Goal: Transaction & Acquisition: Obtain resource

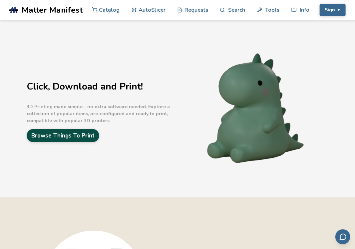
click at [93, 139] on link "Browse Things To Print" at bounding box center [63, 135] width 73 height 13
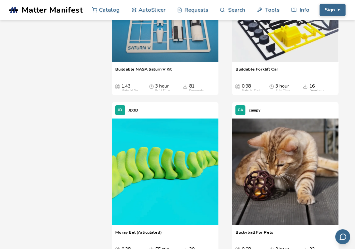
scroll to position [5131, 0]
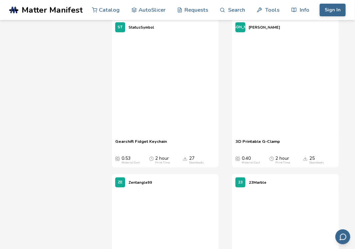
scroll to position [5431, 0]
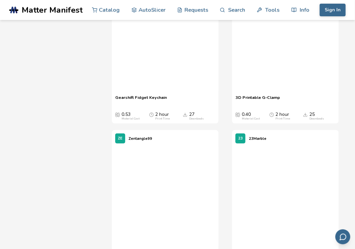
drag, startPoint x: 256, startPoint y: 95, endPoint x: 49, endPoint y: 44, distance: 213.0
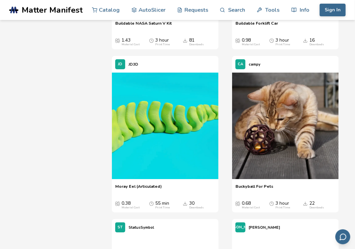
scroll to position [5098, 0]
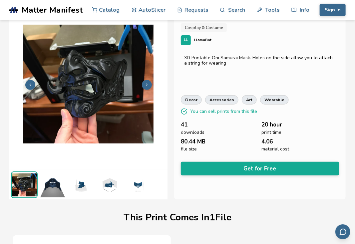
scroll to position [15, 0]
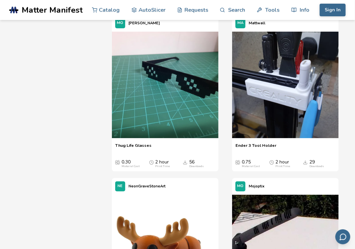
scroll to position [1690, 0]
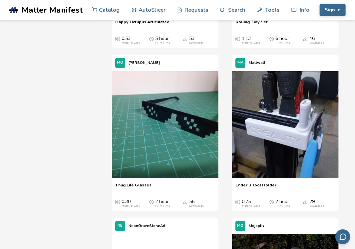
click at [338, 17] on div "Sign In Catalog AutoSlicer Requests Search Tools Info Catalog AutoSlicer Reques…" at bounding box center [332, 10] width 27 height 20
click at [333, 9] on button "Sign In" at bounding box center [333, 10] width 26 height 13
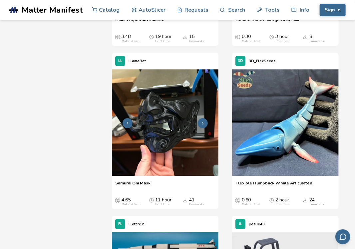
scroll to position [5131, 0]
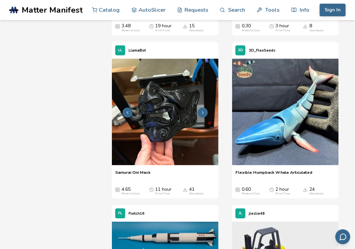
click at [168, 114] on img at bounding box center [165, 112] width 107 height 107
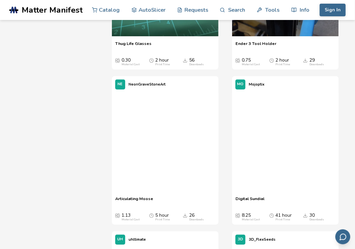
scroll to position [1898, 0]
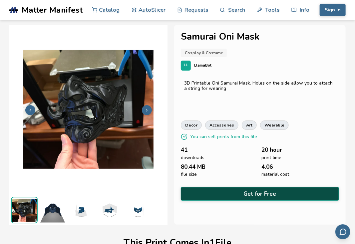
click at [252, 193] on button "Get for Free" at bounding box center [260, 194] width 158 height 14
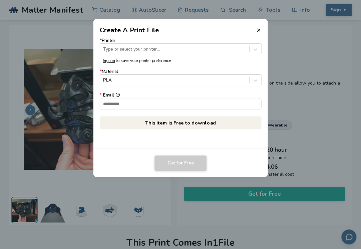
click at [212, 58] on form "* Printer Type or select your printer... Sign in to save your printer preferenc…" at bounding box center [181, 74] width 162 height 72
click at [195, 40] on label "* Printer Type or select your printer..." at bounding box center [181, 46] width 162 height 17
click at [186, 48] on div at bounding box center [174, 49] width 143 height 6
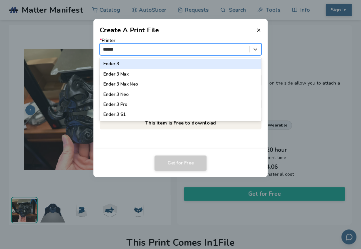
type input "*******"
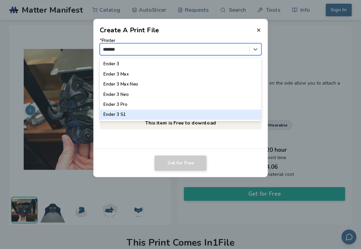
click at [119, 116] on div "Ender 3 S1" at bounding box center [181, 115] width 162 height 10
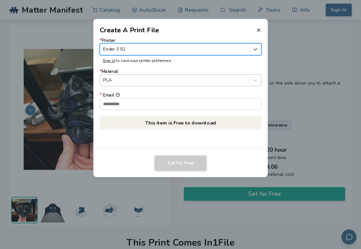
click at [129, 78] on div at bounding box center [174, 80] width 143 height 6
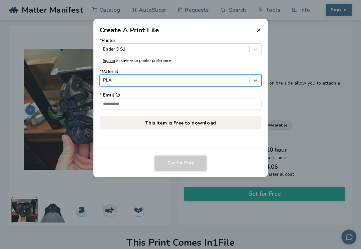
click at [130, 77] on div at bounding box center [174, 80] width 143 height 6
click at [129, 100] on input "* Email" at bounding box center [180, 103] width 161 height 11
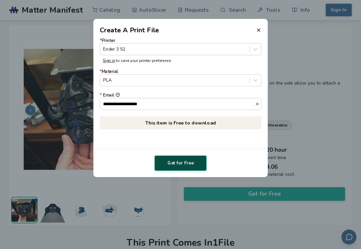
type input "**********"
click at [173, 165] on button "Get for Free" at bounding box center [180, 163] width 52 height 15
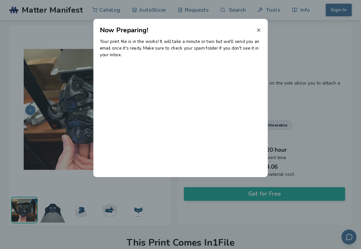
click at [257, 30] on icon at bounding box center [258, 29] width 5 height 5
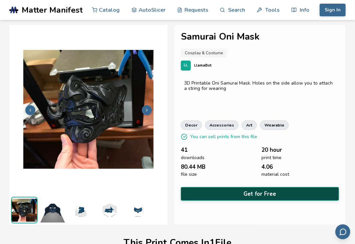
click at [268, 192] on button "Get for Free" at bounding box center [260, 194] width 158 height 14
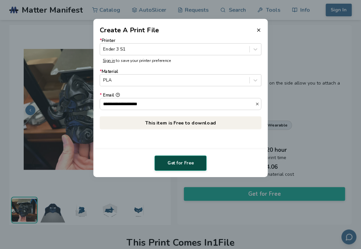
click at [175, 165] on button "Get for Free" at bounding box center [180, 163] width 52 height 15
click at [256, 30] on icon at bounding box center [258, 29] width 5 height 5
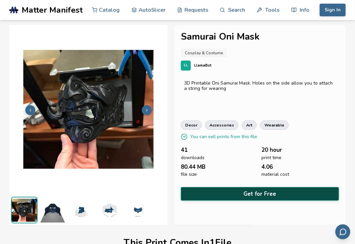
click at [258, 193] on button "Get for Free" at bounding box center [260, 194] width 158 height 14
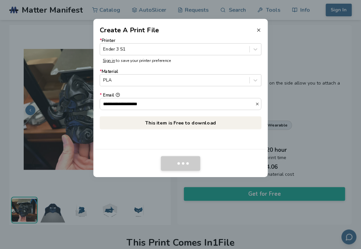
click at [260, 32] on icon at bounding box center [258, 29] width 5 height 5
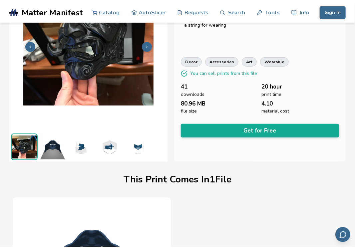
scroll to position [15, 0]
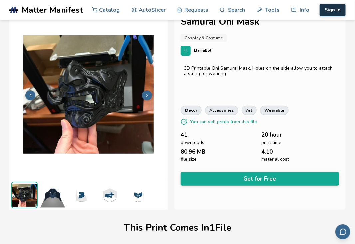
click at [330, 10] on button "Sign In" at bounding box center [333, 10] width 26 height 13
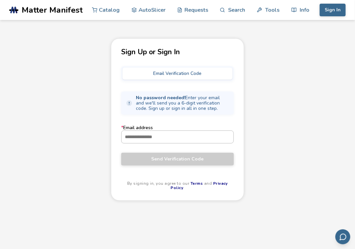
click at [158, 134] on input "* Email address" at bounding box center [178, 137] width 112 height 12
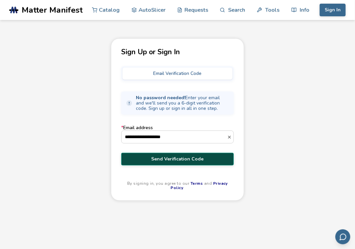
type input "**********"
click at [190, 157] on span "Send Verification Code" at bounding box center [177, 159] width 103 height 5
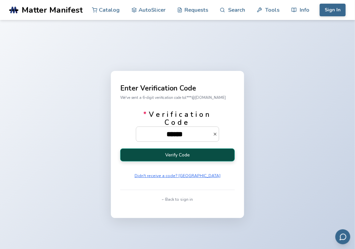
type input "******"
click at [198, 151] on button "Verify Code" at bounding box center [177, 155] width 115 height 13
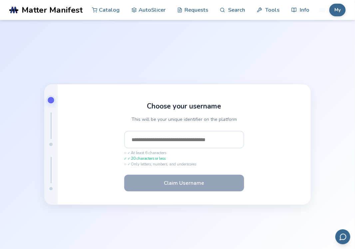
click at [177, 139] on input "text" at bounding box center [184, 140] width 120 height 18
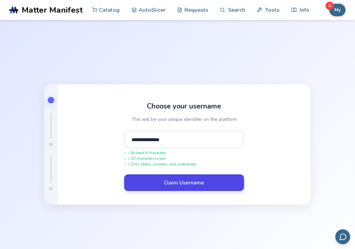
type input "**********"
click at [185, 184] on button "Claim Username" at bounding box center [184, 183] width 120 height 17
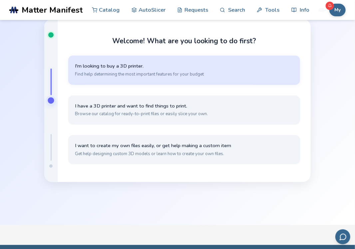
scroll to position [40, 0]
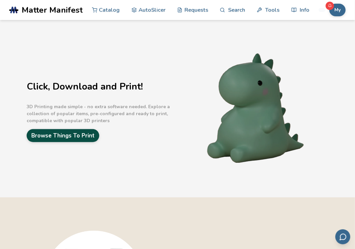
click at [92, 136] on link "Browse Things To Print" at bounding box center [63, 135] width 73 height 13
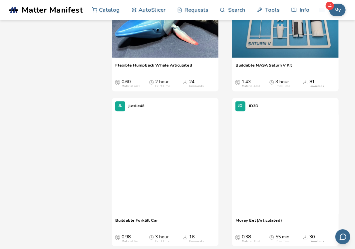
scroll to position [5064, 0]
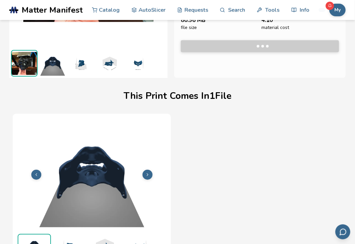
scroll to position [148, 0]
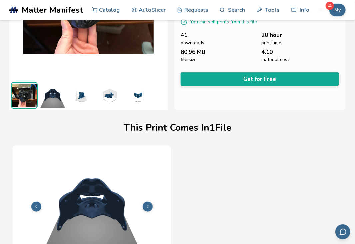
click at [281, 79] on button "Get for Free" at bounding box center [260, 79] width 158 height 14
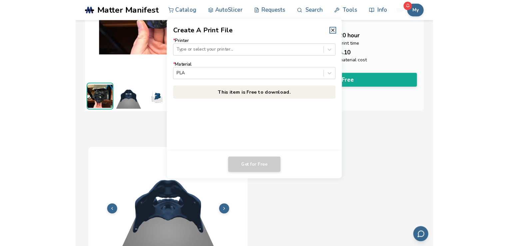
scroll to position [114, 0]
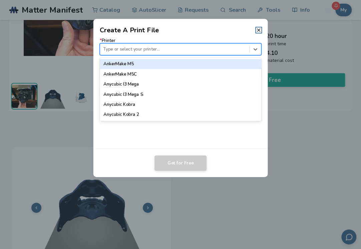
click at [127, 50] on div at bounding box center [174, 49] width 143 height 6
type input "*****"
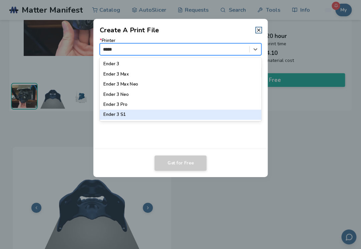
click at [147, 117] on div "Ender 3 S1" at bounding box center [181, 115] width 162 height 10
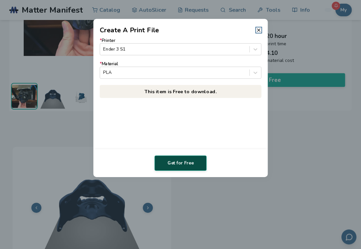
click at [183, 162] on button "Get for Free" at bounding box center [180, 163] width 52 height 15
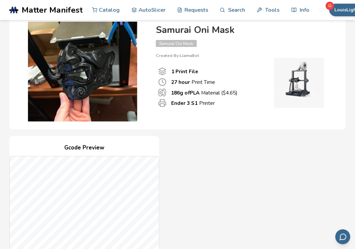
scroll to position [200, 0]
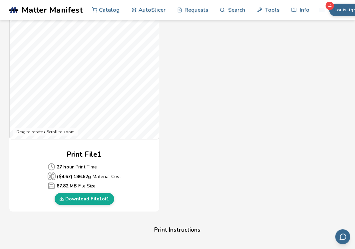
click at [89, 193] on link "Download File 1 of 1" at bounding box center [85, 199] width 60 height 12
click at [97, 193] on link "Download File 1 of 1" at bounding box center [85, 199] width 60 height 12
click at [275, 132] on div "Gcode Preview Drag to rotate • Scroll to zoom Print File 1 27 hour Print Time (…" at bounding box center [177, 91] width 337 height 243
click at [100, 198] on link "Download File 1 of 1" at bounding box center [85, 199] width 60 height 12
click at [91, 201] on link "Download File 1 of 1" at bounding box center [85, 199] width 60 height 12
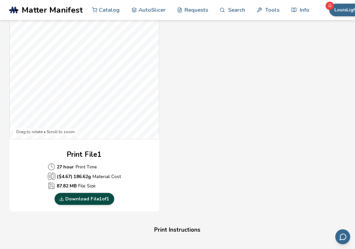
click at [91, 201] on link "Download File 1 of 1" at bounding box center [85, 199] width 60 height 12
click at [229, 124] on div "Gcode Preview Drag to rotate • Scroll to zoom Print File 1 27 hour Print Time (…" at bounding box center [177, 91] width 337 height 243
click at [87, 200] on link "Download File 1 of 1" at bounding box center [85, 199] width 60 height 12
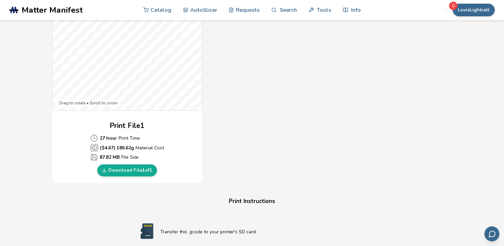
scroll to position [233, 0]
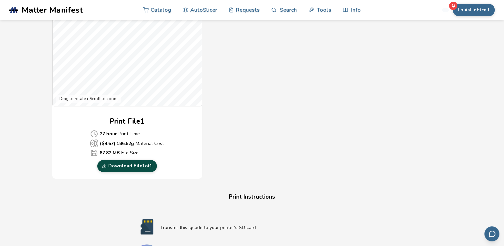
click at [130, 167] on link "Download File 1 of 1" at bounding box center [127, 166] width 60 height 12
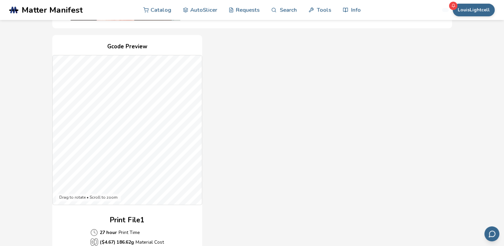
scroll to position [133, 0]
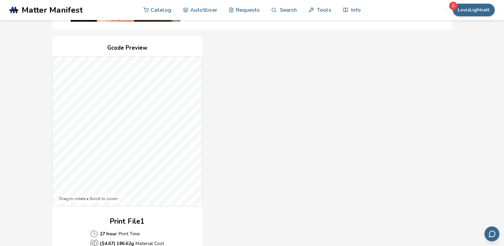
drag, startPoint x: 453, startPoint y: 1, endPoint x: 313, endPoint y: 65, distance: 154.4
click at [313, 65] on div "Gcode Preview Drag to rotate • Scroll to zoom Print File 1 27 hour Print Time (…" at bounding box center [252, 157] width 400 height 243
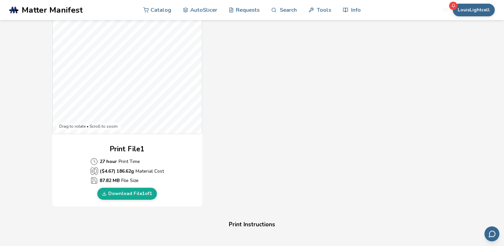
scroll to position [233, 0]
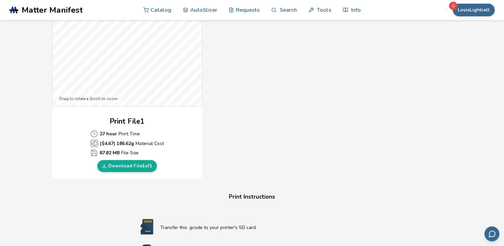
click at [355, 210] on div "Download Your Print File Samurai Oni Mask Samurai Oni Mask Created By: LlamaBot…" at bounding box center [252, 114] width 484 height 632
